Goal: Transaction & Acquisition: Purchase product/service

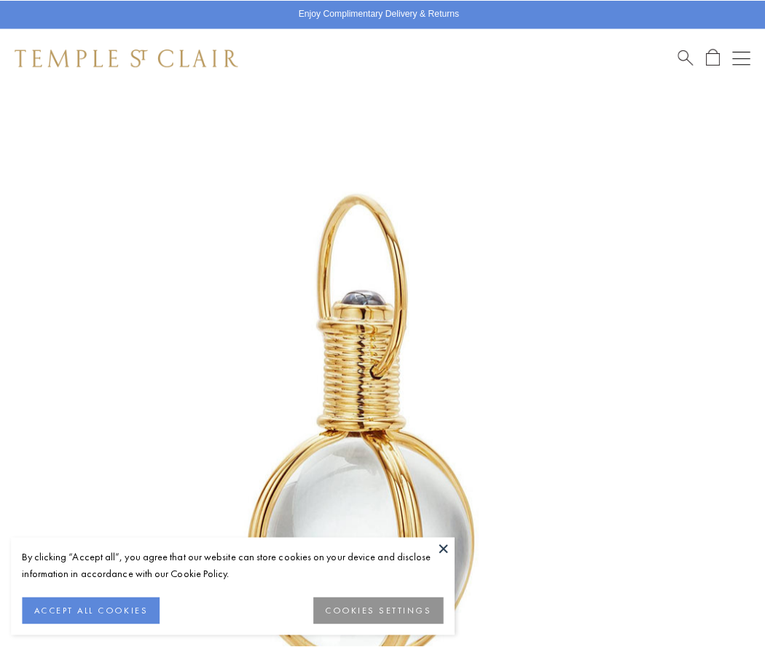
scroll to position [378, 0]
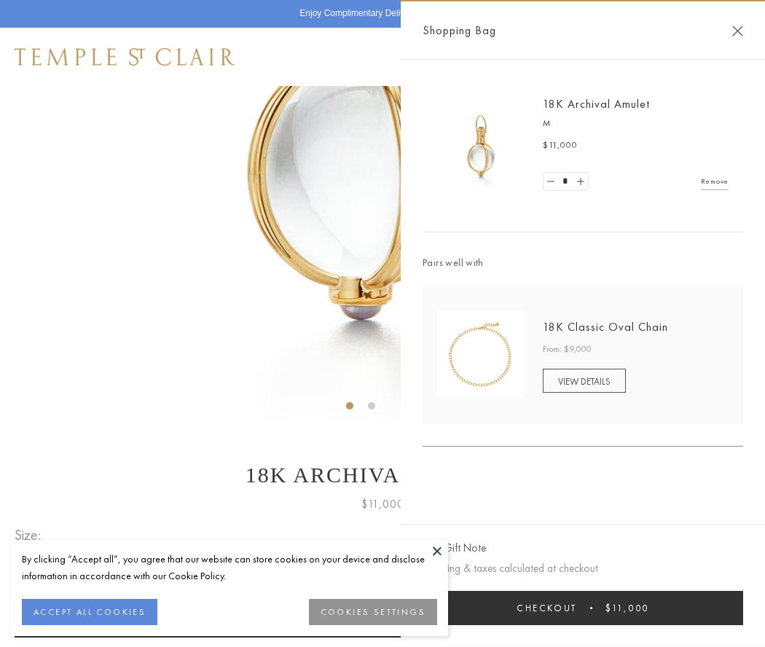
click at [583, 608] on button "Checkout $11,000" at bounding box center [583, 608] width 321 height 34
